Goal: Browse casually

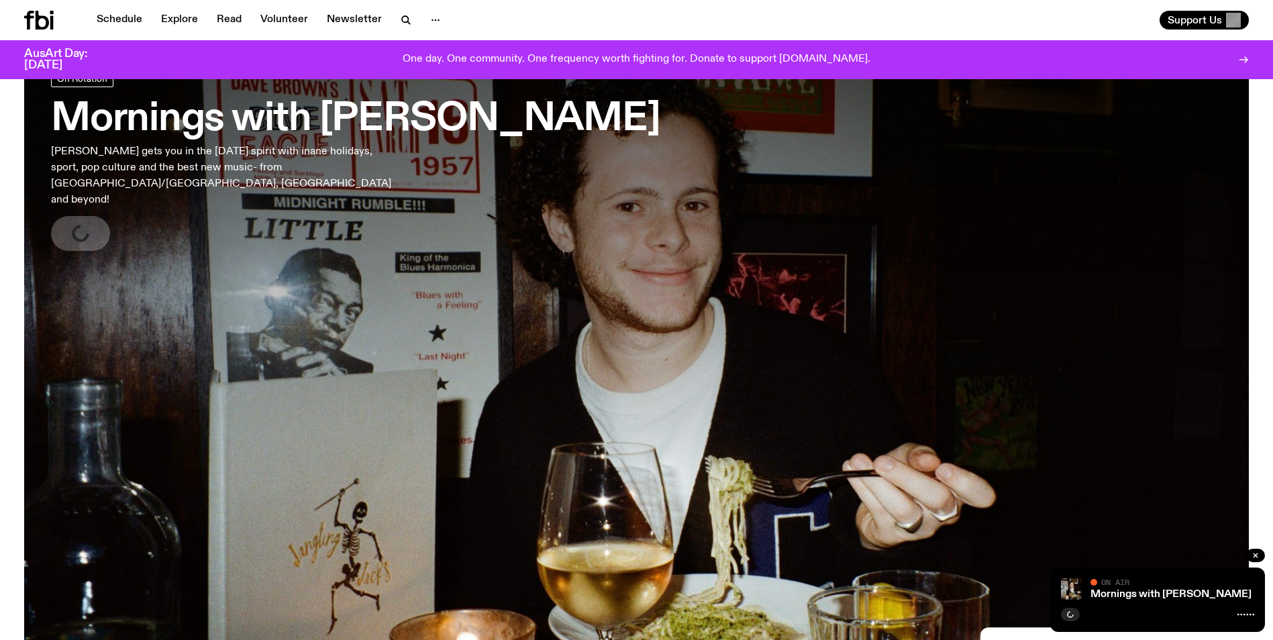
scroll to position [66, 0]
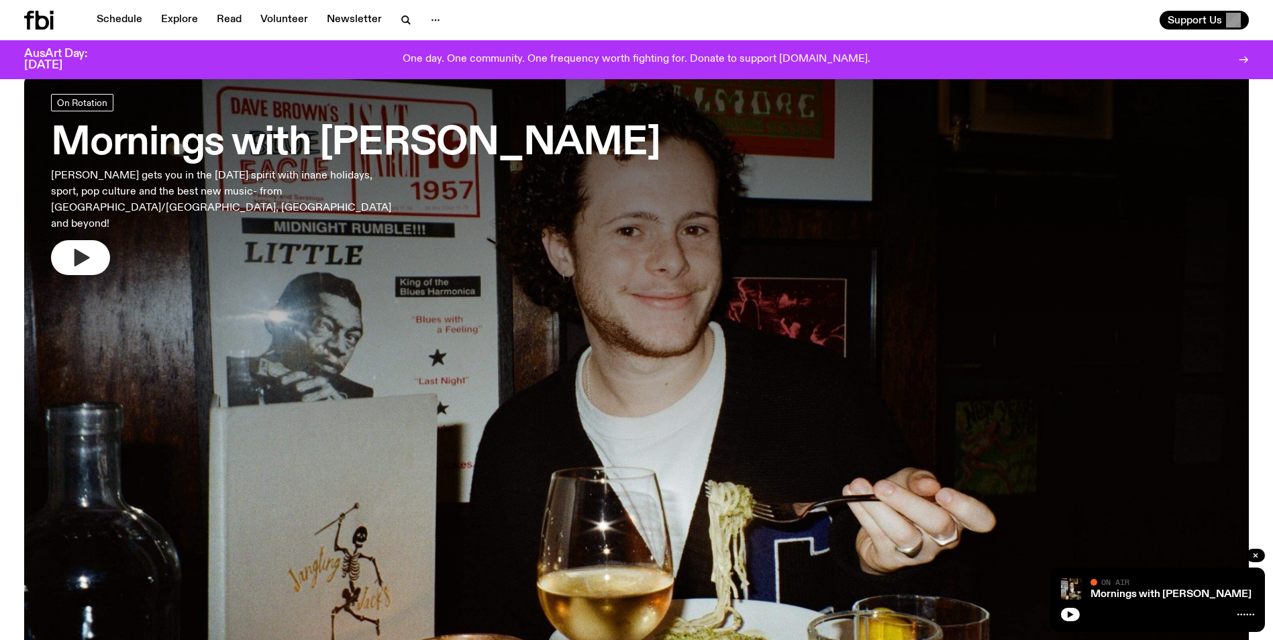
click at [75, 249] on icon "button" at bounding box center [82, 257] width 15 height 17
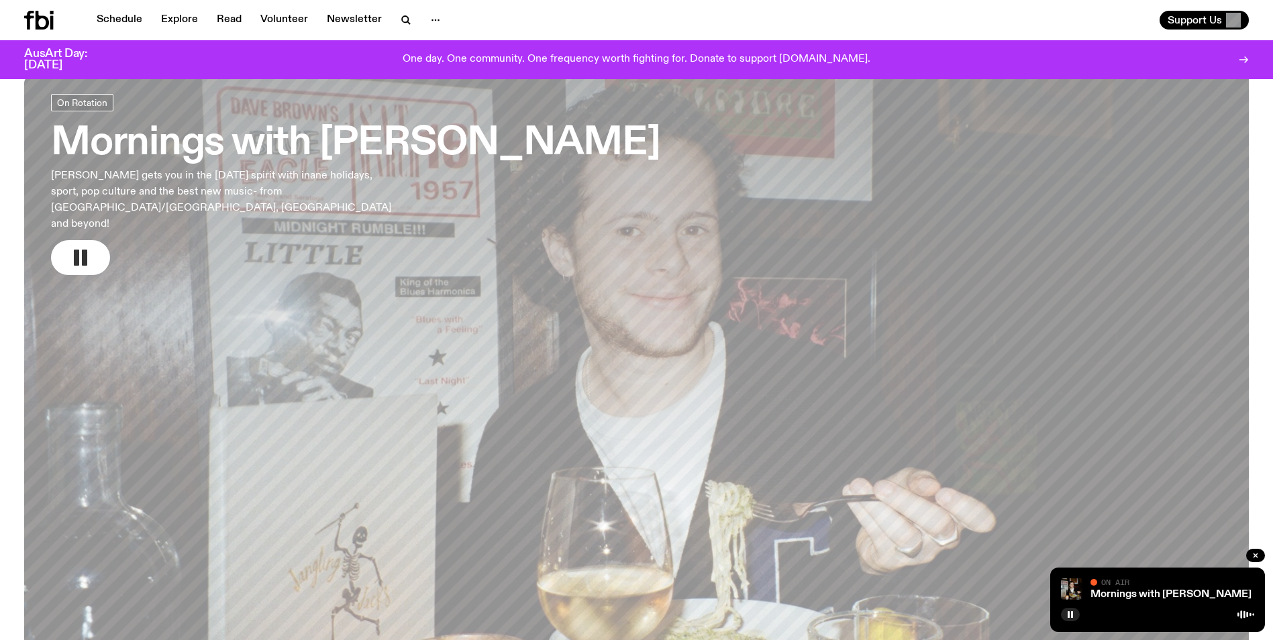
drag, startPoint x: 85, startPoint y: 236, endPoint x: 64, endPoint y: 244, distance: 22.9
click at [84, 250] on rect "button" at bounding box center [84, 258] width 5 height 16
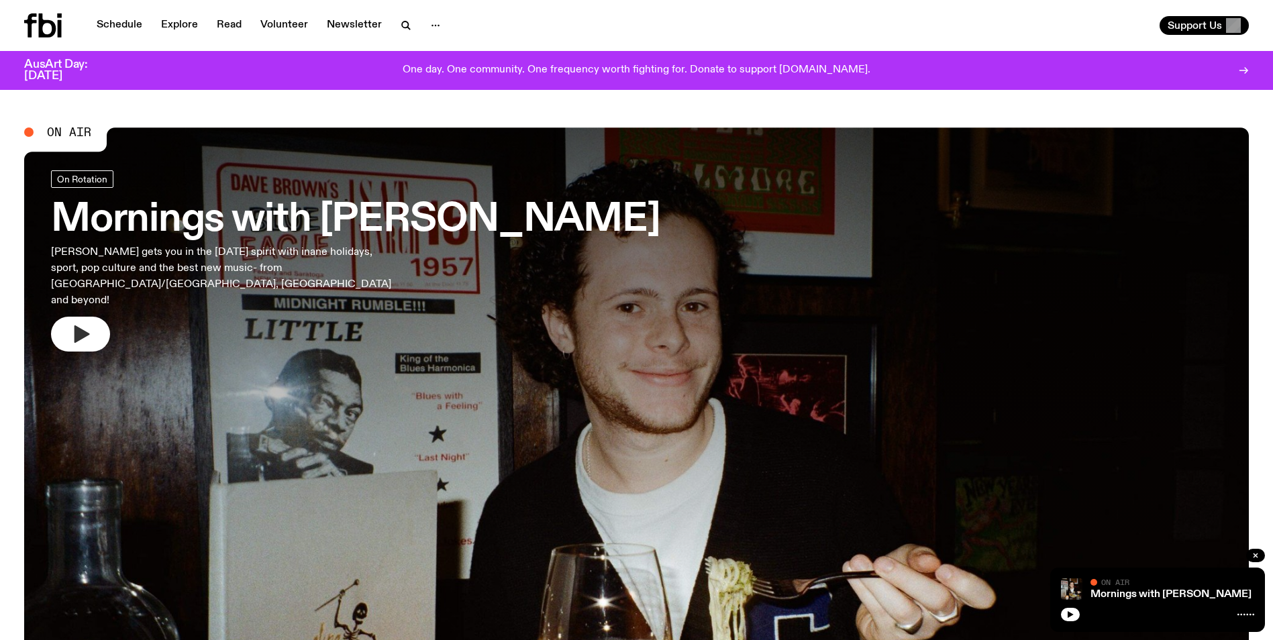
click at [80, 326] on icon "button" at bounding box center [82, 334] width 15 height 17
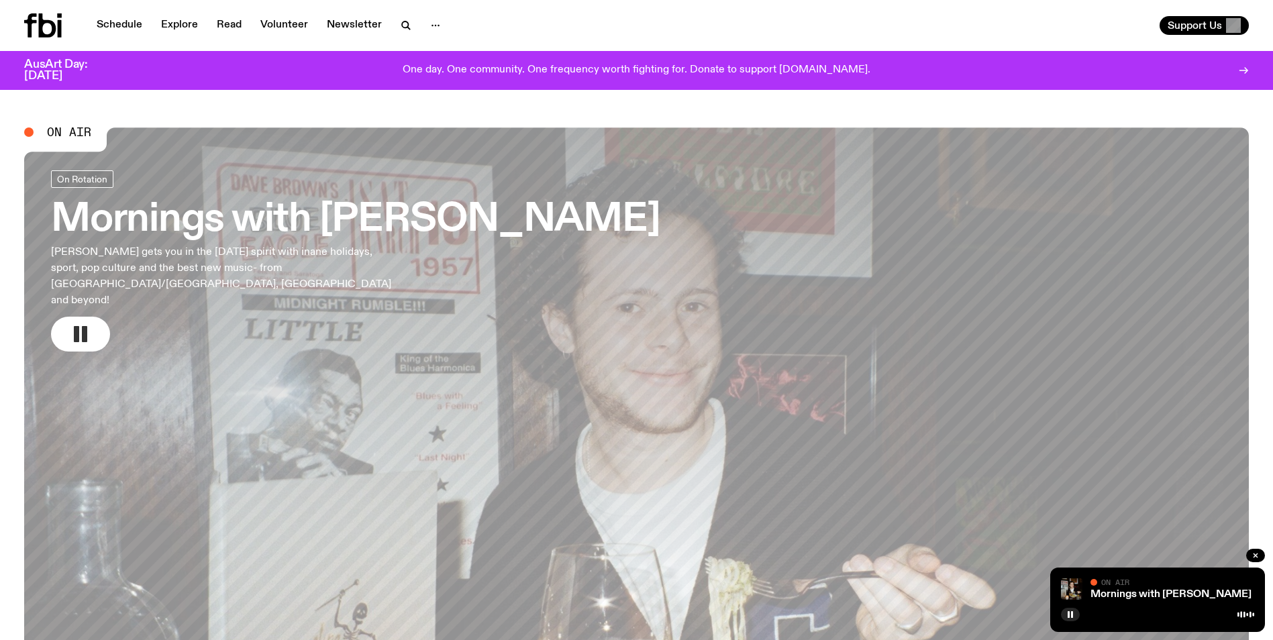
click at [89, 324] on icon "button" at bounding box center [80, 334] width 21 height 21
